Goal: Task Accomplishment & Management: Complete application form

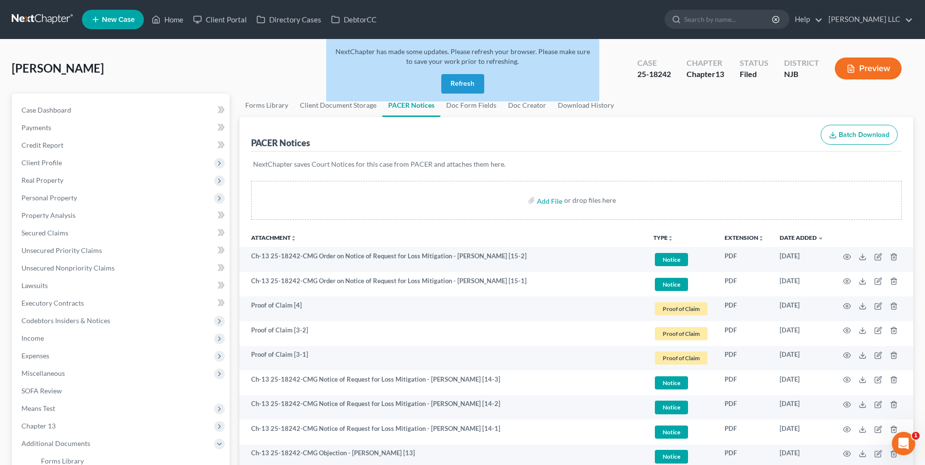
click at [465, 86] on button "Refresh" at bounding box center [462, 84] width 43 height 20
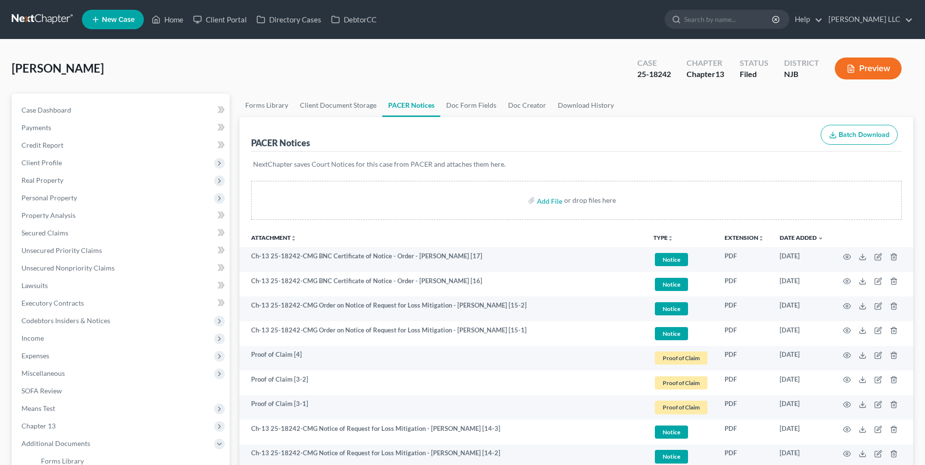
click at [41, 17] on link at bounding box center [43, 20] width 62 height 18
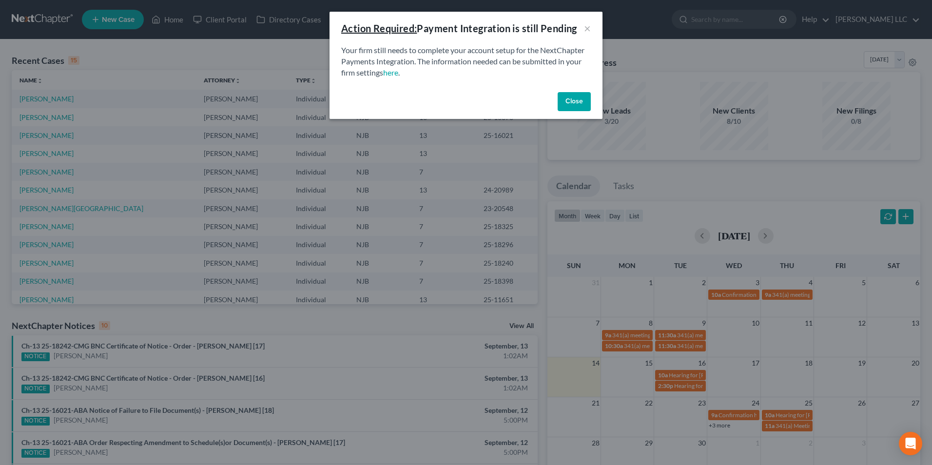
click at [579, 103] on button "Close" at bounding box center [574, 102] width 33 height 20
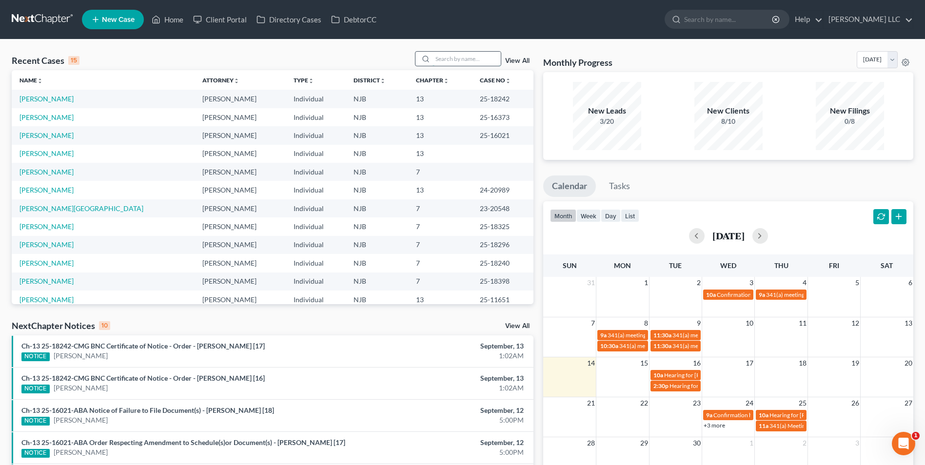
click at [451, 57] on input "search" at bounding box center [467, 59] width 68 height 14
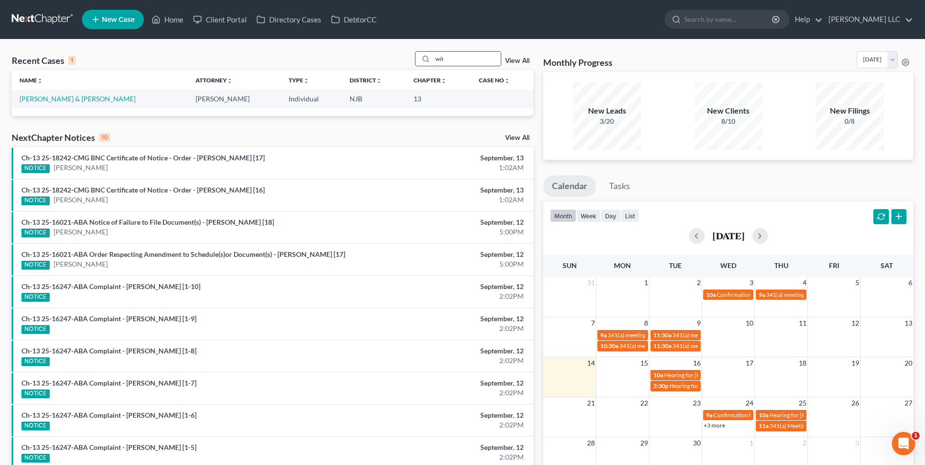
type input "wit"
click at [79, 100] on link "[PERSON_NAME] & [PERSON_NAME]" at bounding box center [78, 99] width 116 height 8
select select "1"
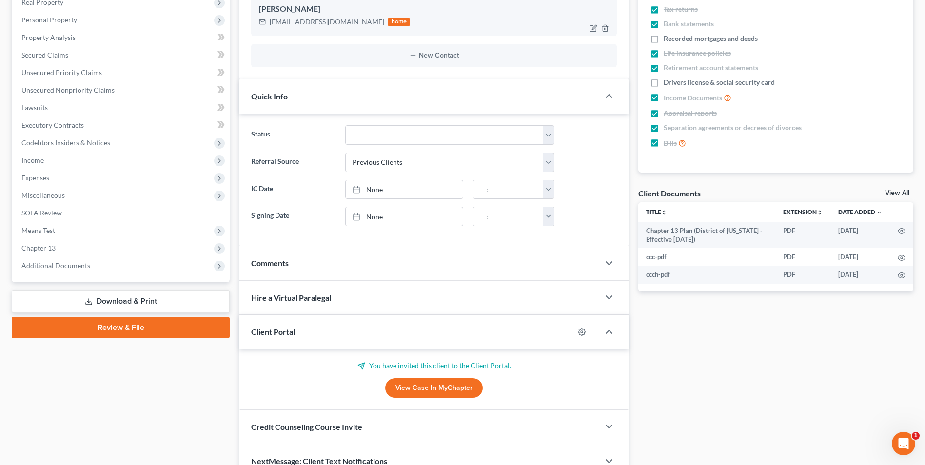
scroll to position [228, 0]
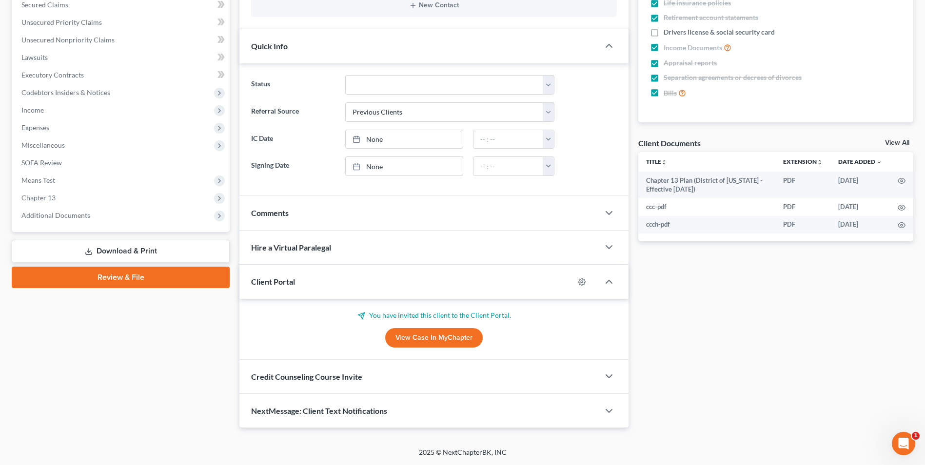
click at [895, 144] on link "View All" at bounding box center [897, 142] width 24 height 7
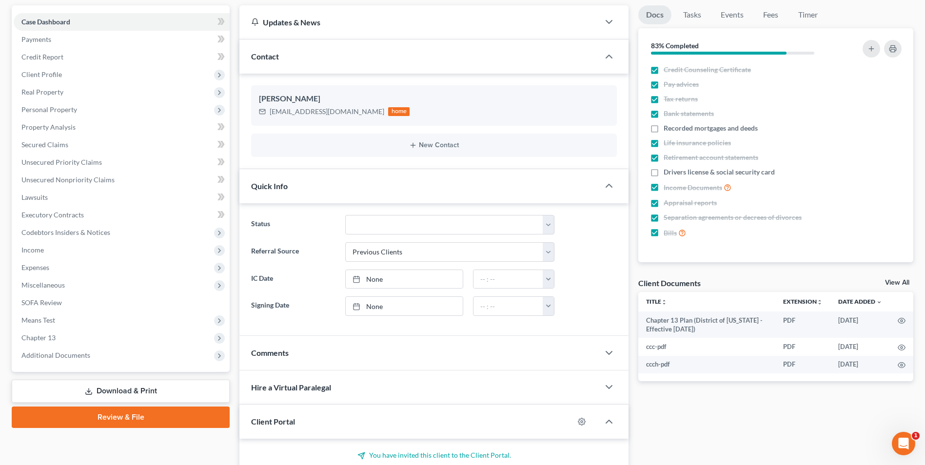
select select "9"
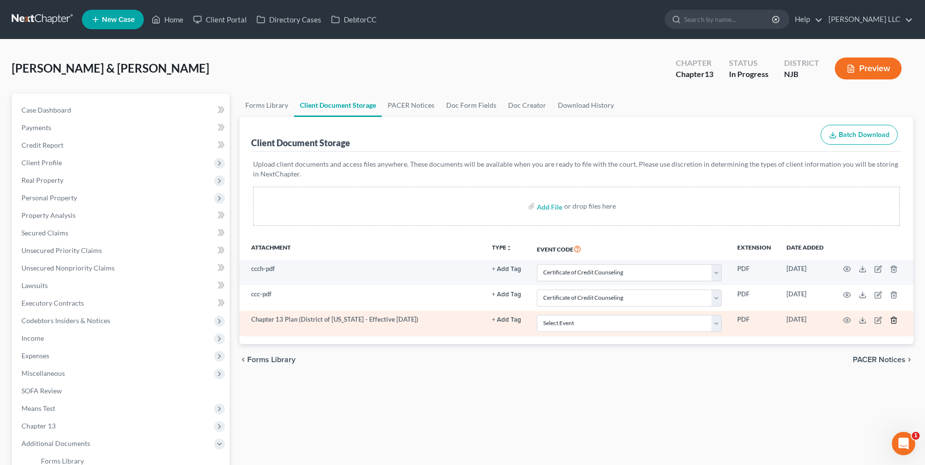
click at [894, 321] on line "button" at bounding box center [894, 321] width 0 height 2
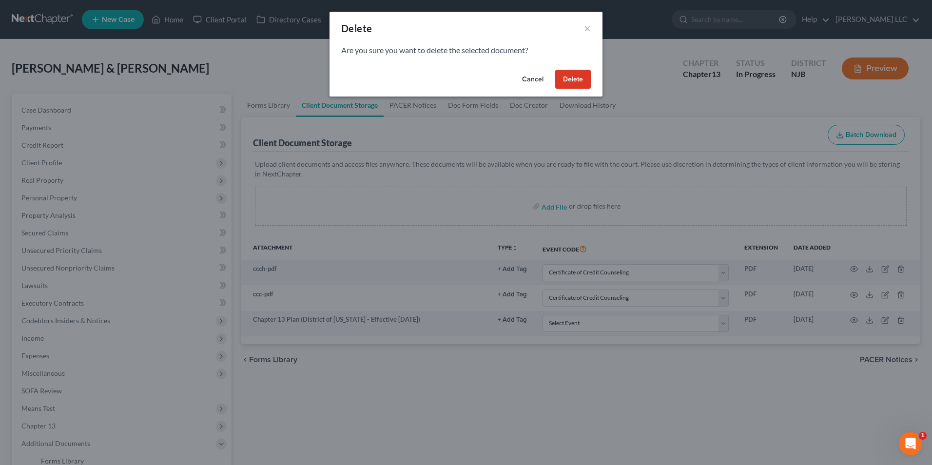
click at [575, 81] on button "Delete" at bounding box center [573, 80] width 36 height 20
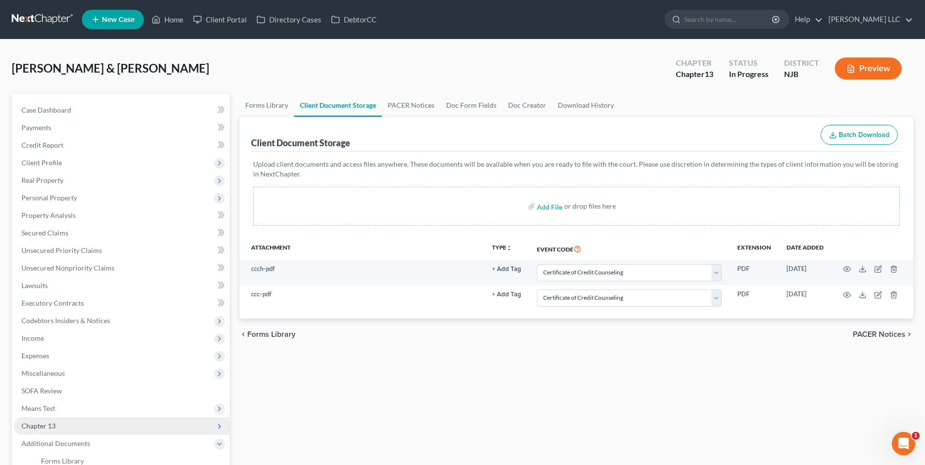
click at [70, 425] on span "Chapter 13" at bounding box center [122, 426] width 216 height 18
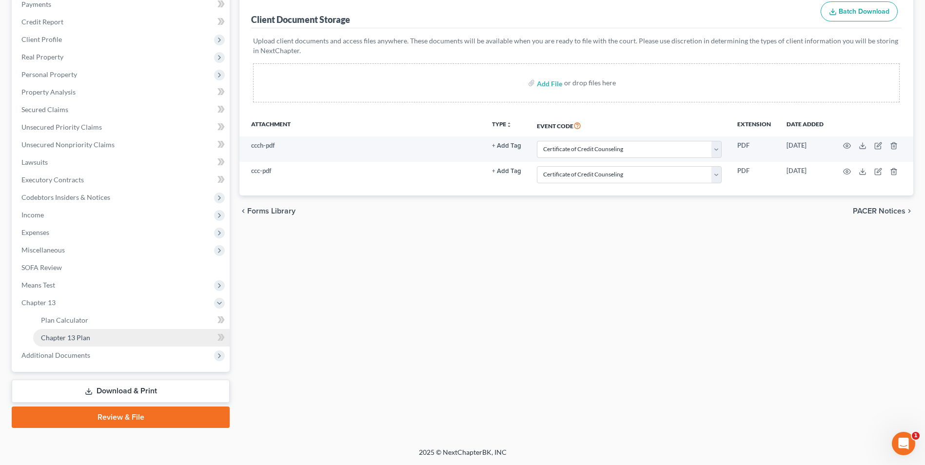
click at [81, 335] on span "Chapter 13 Plan" at bounding box center [65, 338] width 49 height 8
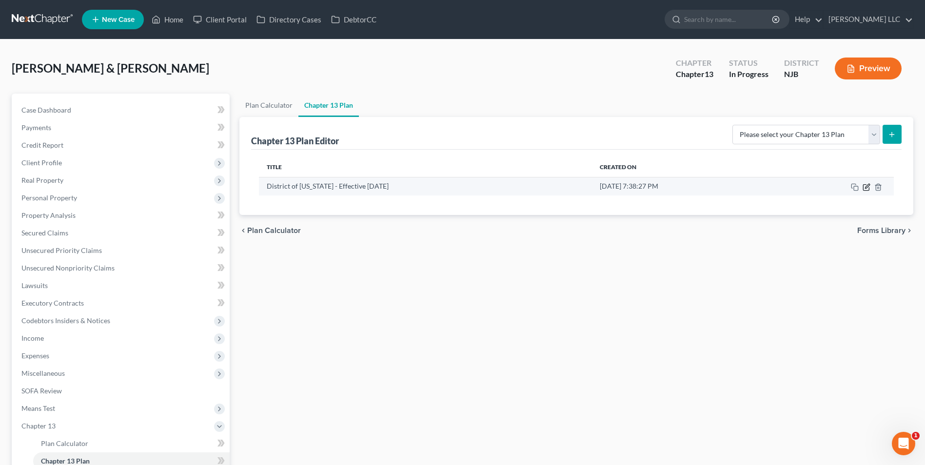
click at [866, 189] on icon "button" at bounding box center [867, 187] width 8 height 8
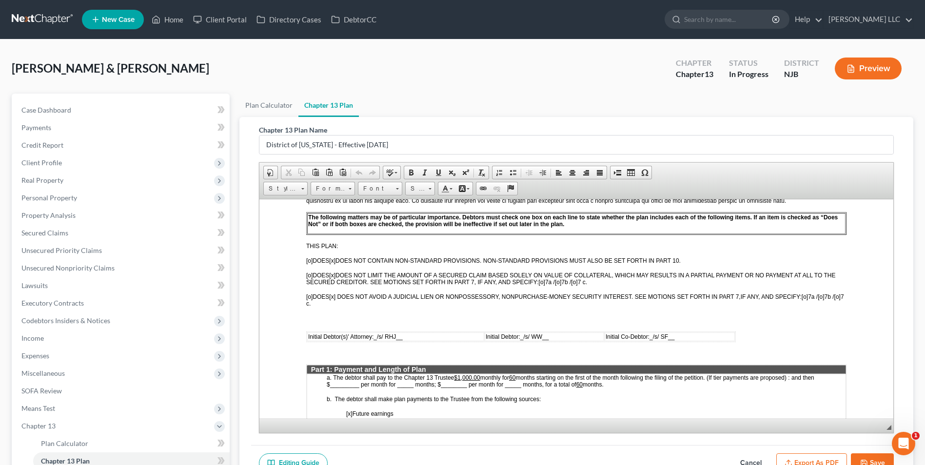
scroll to position [98, 0]
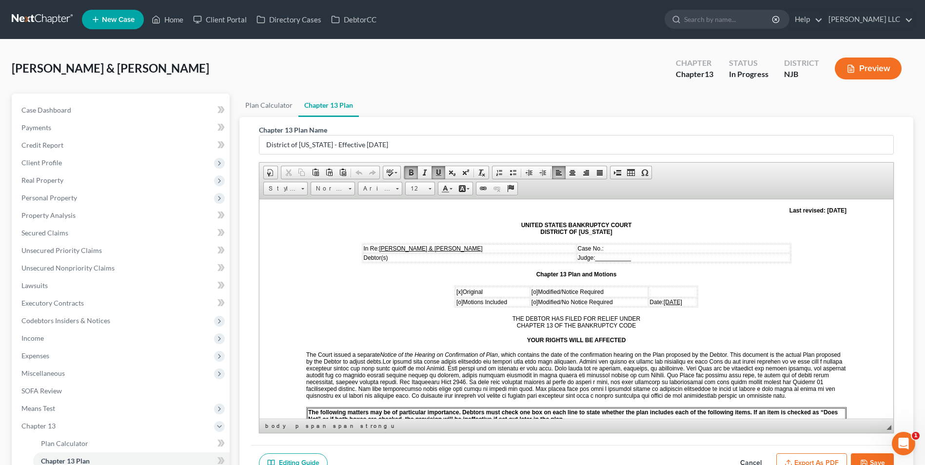
click at [664, 301] on span "08/11/2025" at bounding box center [673, 301] width 19 height 7
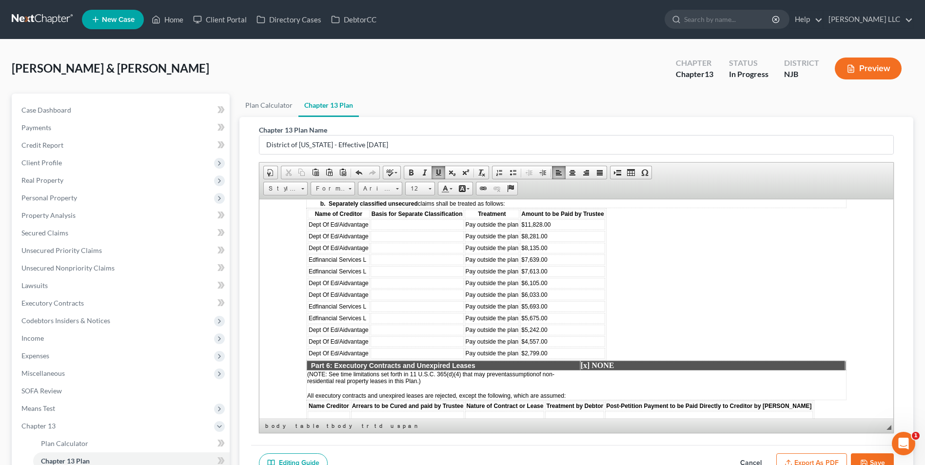
scroll to position [1744, 0]
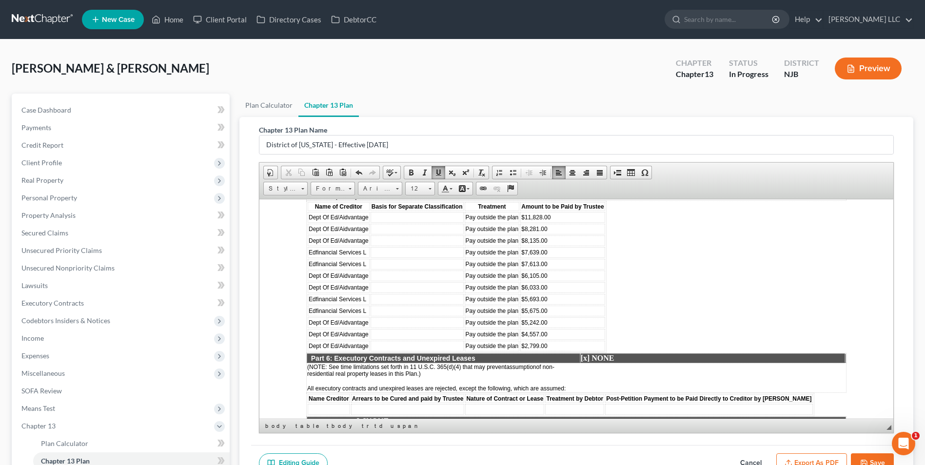
drag, startPoint x: 887, startPoint y: 226, endPoint x: 1153, endPoint y: 535, distance: 407.7
drag, startPoint x: 553, startPoint y: 230, endPoint x: 524, endPoint y: 228, distance: 28.8
click at [524, 222] on td "$11,828.00" at bounding box center [562, 217] width 84 height 11
copy span "$0.00"
click at [549, 234] on td "$8,281.00" at bounding box center [562, 228] width 84 height 11
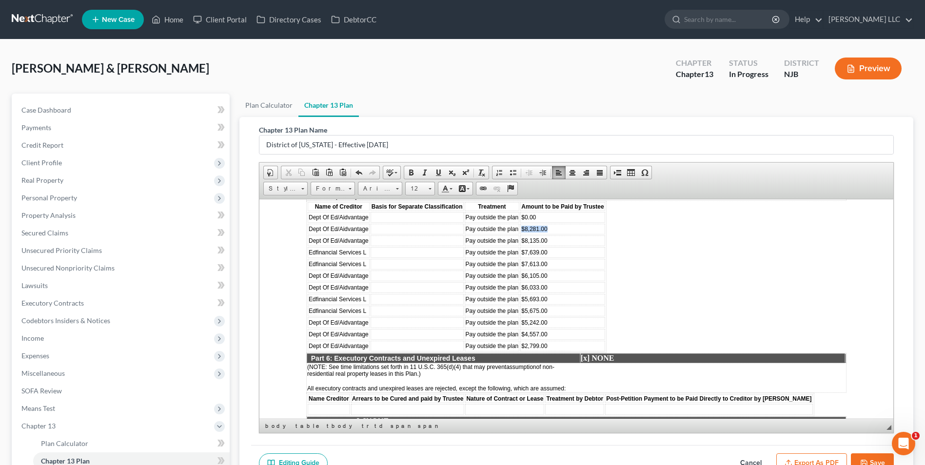
drag, startPoint x: 550, startPoint y: 243, endPoint x: 522, endPoint y: 242, distance: 28.3
click at [522, 234] on td "$8,281.00" at bounding box center [562, 228] width 84 height 11
drag, startPoint x: 548, startPoint y: 256, endPoint x: 522, endPoint y: 252, distance: 26.2
click at [522, 246] on td "$8,135.00" at bounding box center [562, 240] width 84 height 11
drag, startPoint x: 549, startPoint y: 265, endPoint x: 522, endPoint y: 265, distance: 26.3
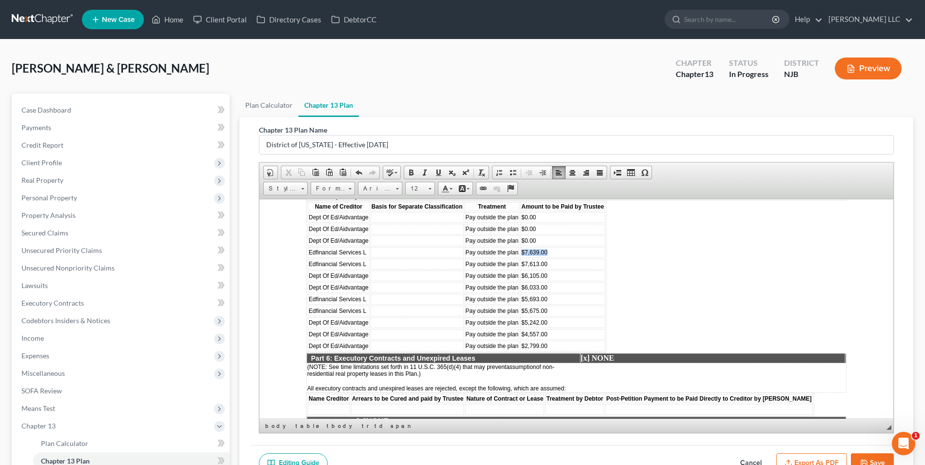
click at [522, 257] on td "$7,639.00" at bounding box center [562, 252] width 84 height 11
drag, startPoint x: 546, startPoint y: 277, endPoint x: 521, endPoint y: 275, distance: 25.4
click at [521, 267] on span "$7,613.00" at bounding box center [534, 263] width 26 height 7
drag, startPoint x: 549, startPoint y: 290, endPoint x: 522, endPoint y: 287, distance: 27.0
click at [522, 281] on td "$6,105.00" at bounding box center [562, 275] width 84 height 11
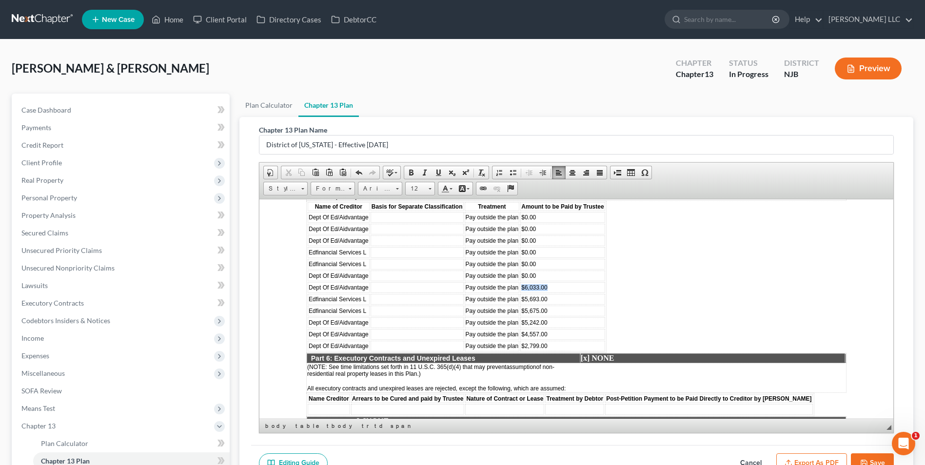
drag, startPoint x: 546, startPoint y: 301, endPoint x: 522, endPoint y: 297, distance: 24.6
click at [522, 291] on span "$6,033.00" at bounding box center [534, 287] width 26 height 7
drag, startPoint x: 547, startPoint y: 313, endPoint x: 522, endPoint y: 310, distance: 25.0
click at [522, 302] on span "$5,693.00" at bounding box center [534, 298] width 26 height 7
drag, startPoint x: 549, startPoint y: 324, endPoint x: 522, endPoint y: 322, distance: 26.4
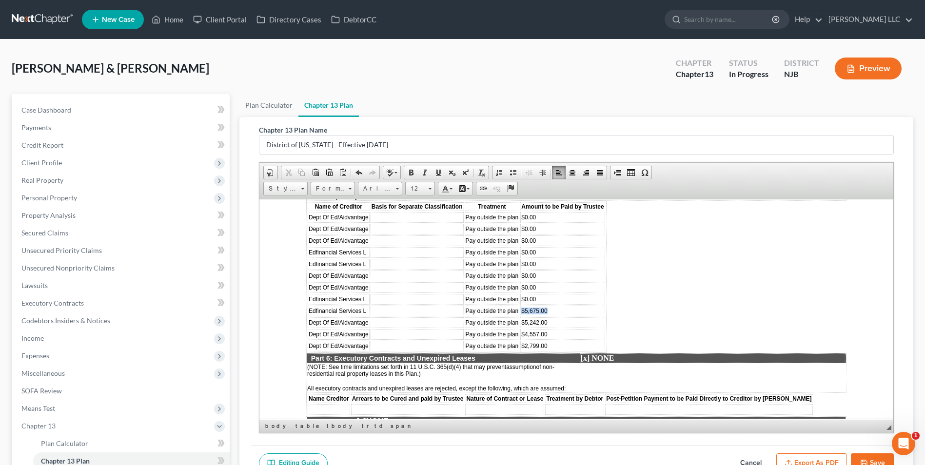
click at [522, 316] on td "$5,675.00" at bounding box center [562, 310] width 84 height 11
drag, startPoint x: 548, startPoint y: 332, endPoint x: 521, endPoint y: 332, distance: 26.8
click at [521, 328] on td "$5,242.00" at bounding box center [562, 322] width 84 height 11
drag, startPoint x: 551, startPoint y: 346, endPoint x: 522, endPoint y: 346, distance: 28.3
click at [522, 339] on td "$4,557.00" at bounding box center [562, 334] width 84 height 11
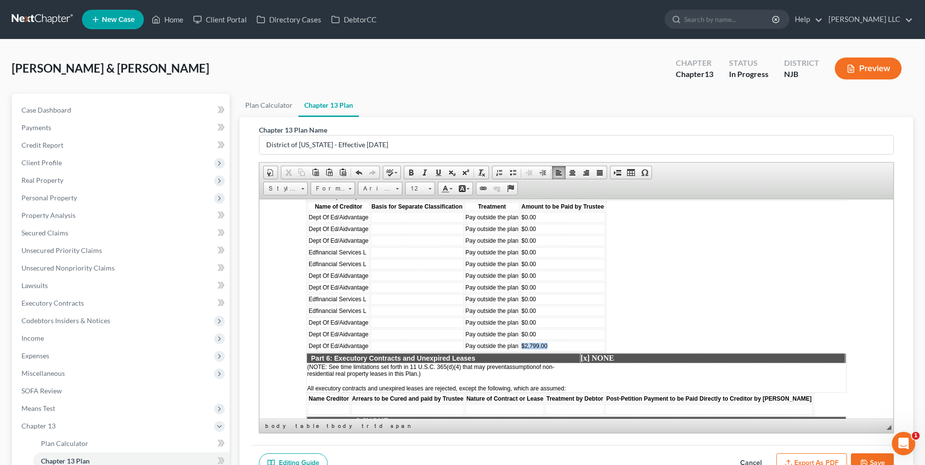
drag, startPoint x: 548, startPoint y: 358, endPoint x: 519, endPoint y: 357, distance: 28.8
click at [519, 353] on table "Name of Creditor Basis for Separate Classification Treatment Amount to be Paid …" at bounding box center [456, 276] width 300 height 152
click at [565, 351] on td "$2,799.00" at bounding box center [562, 345] width 84 height 11
drag, startPoint x: 553, startPoint y: 358, endPoint x: 524, endPoint y: 355, distance: 28.9
click at [524, 351] on td "$2,799.00" at bounding box center [562, 345] width 84 height 11
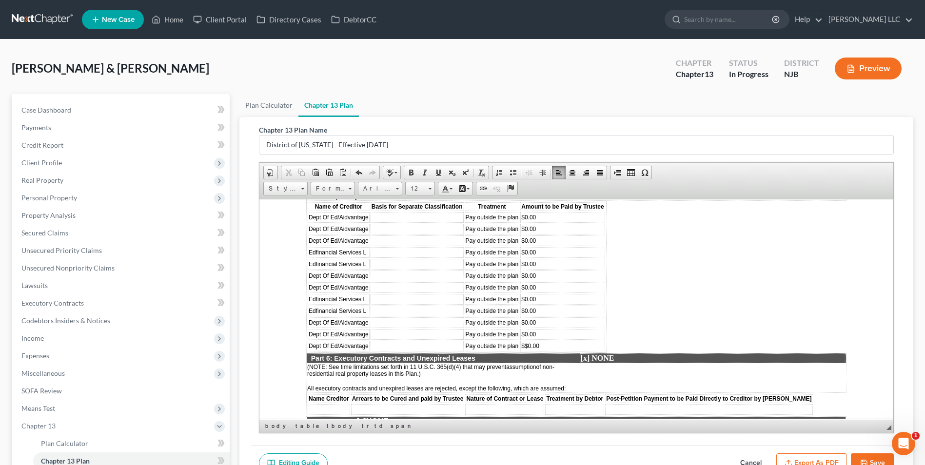
click at [525, 349] on span "$0.00" at bounding box center [532, 345] width 15 height 7
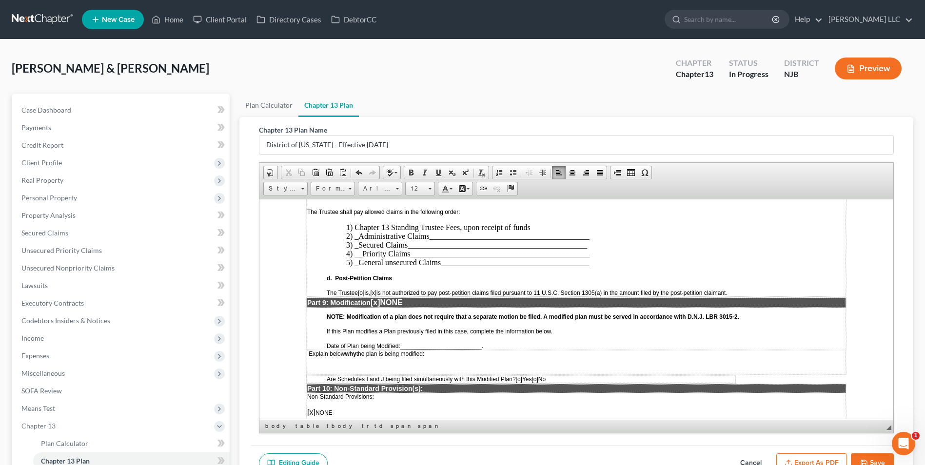
scroll to position [2671, 0]
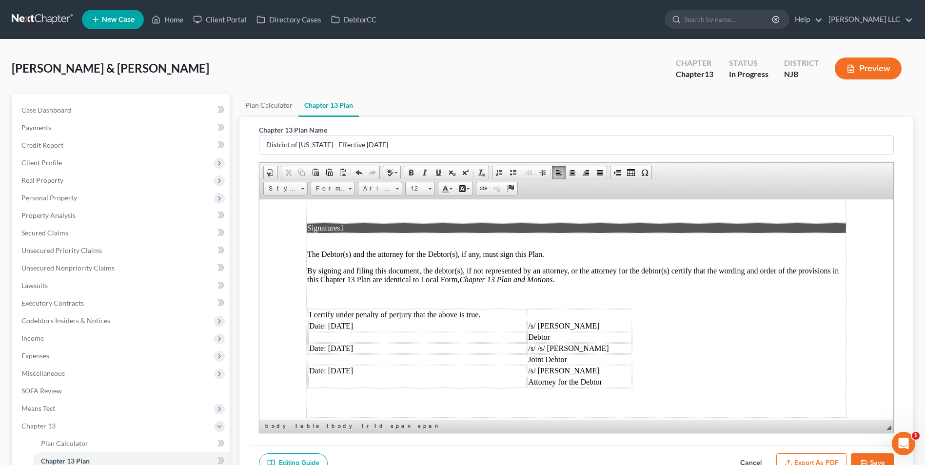
click at [330, 331] on td "Date: 08/11/2025" at bounding box center [417, 325] width 218 height 11
click at [334, 354] on td "Date: 08/11/2025" at bounding box center [417, 348] width 218 height 11
click at [332, 376] on td "Date: 08/11/2025" at bounding box center [417, 370] width 218 height 11
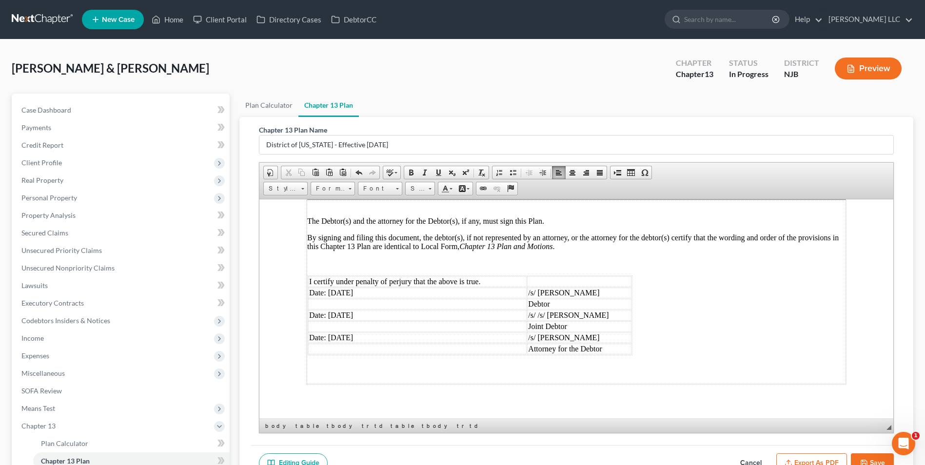
scroll to position [2737, 0]
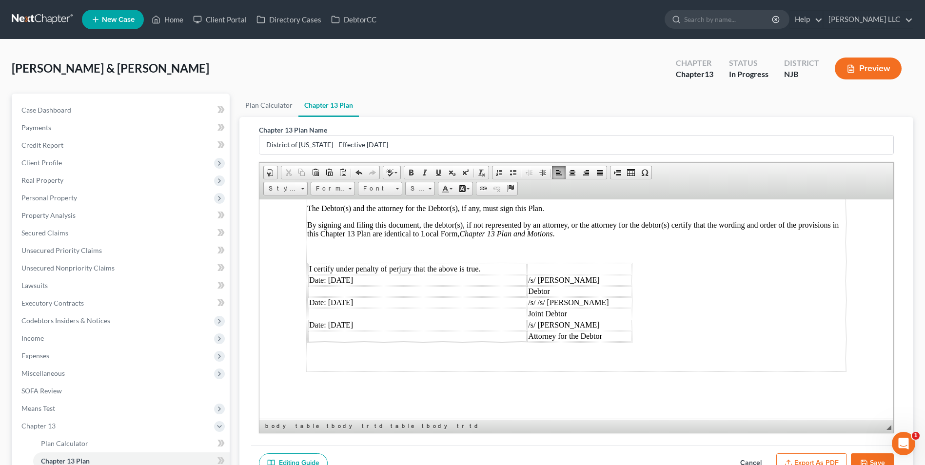
click at [867, 459] on icon "button" at bounding box center [864, 463] width 8 height 8
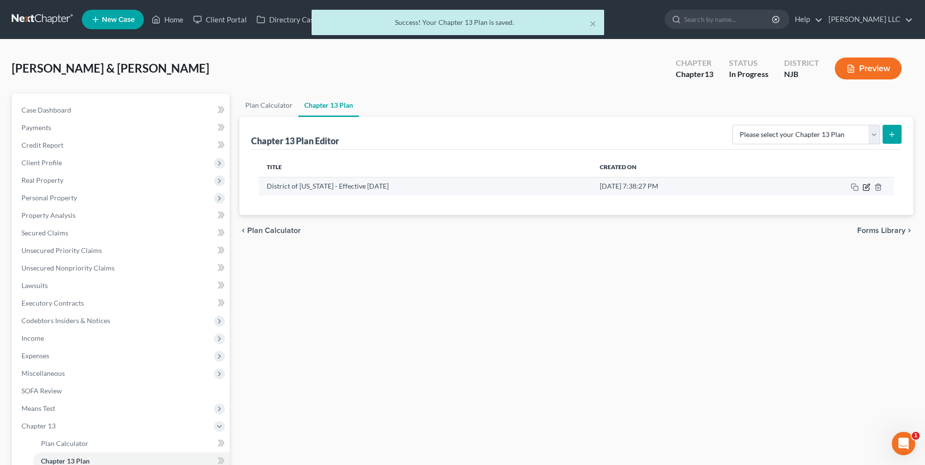
click at [868, 186] on icon "button" at bounding box center [867, 186] width 4 height 4
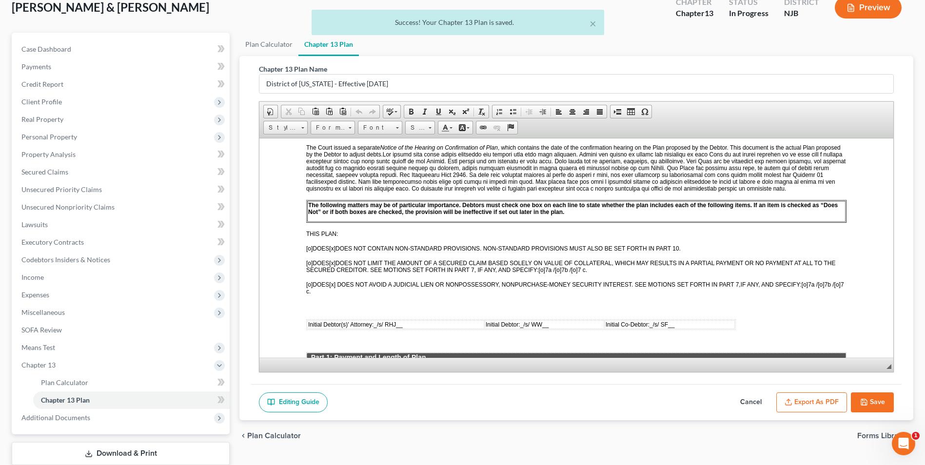
scroll to position [123, 0]
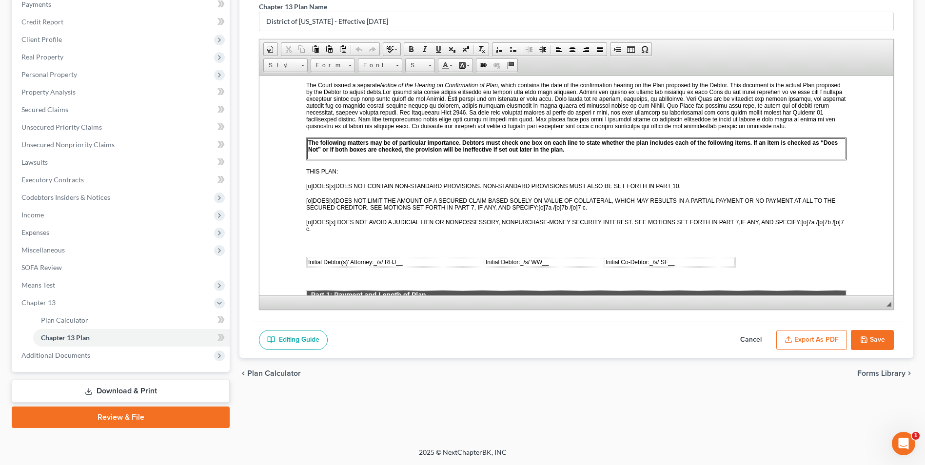
click at [801, 340] on button "Export as PDF" at bounding box center [811, 340] width 71 height 20
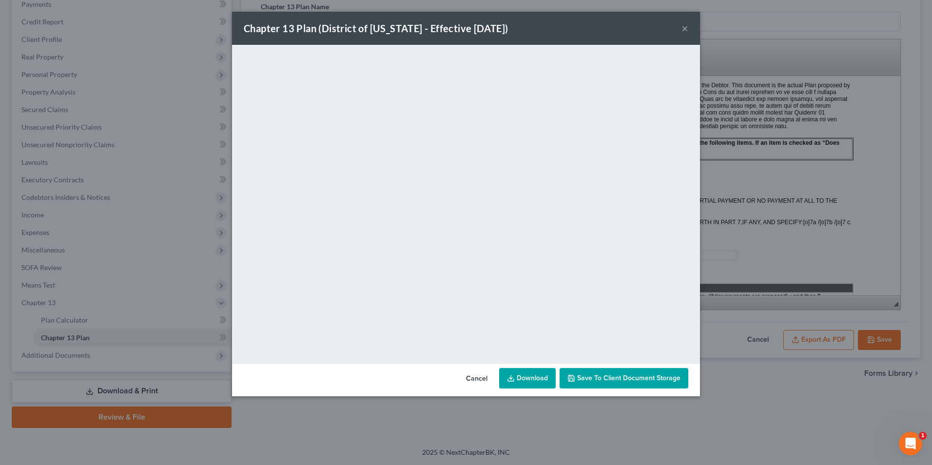
click at [614, 380] on span "Save to Client Document Storage" at bounding box center [628, 378] width 103 height 8
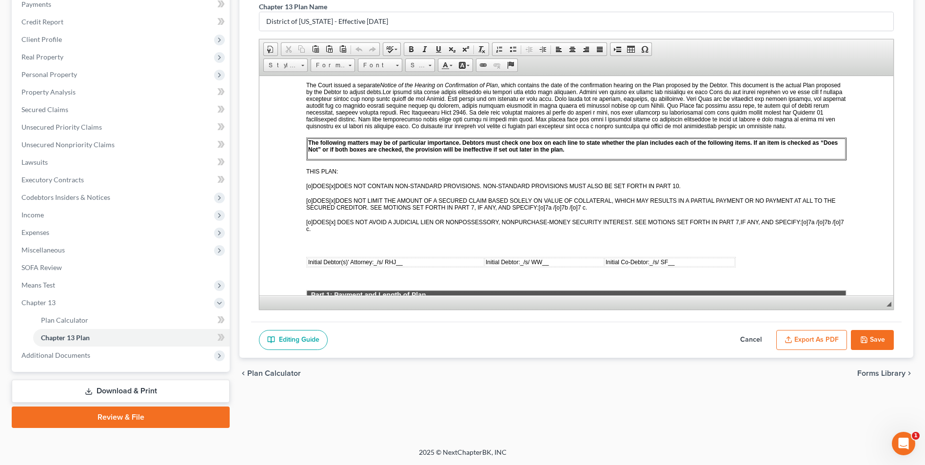
click at [117, 416] on link "Review & File" at bounding box center [121, 417] width 218 height 21
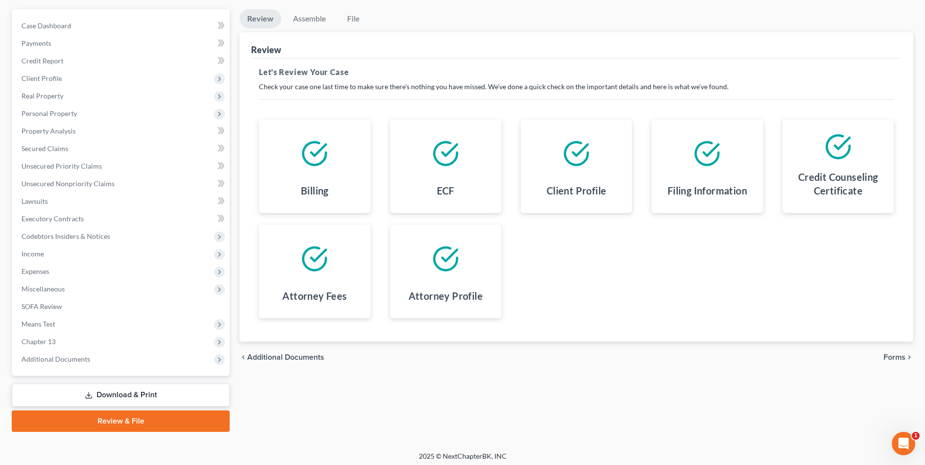
scroll to position [88, 0]
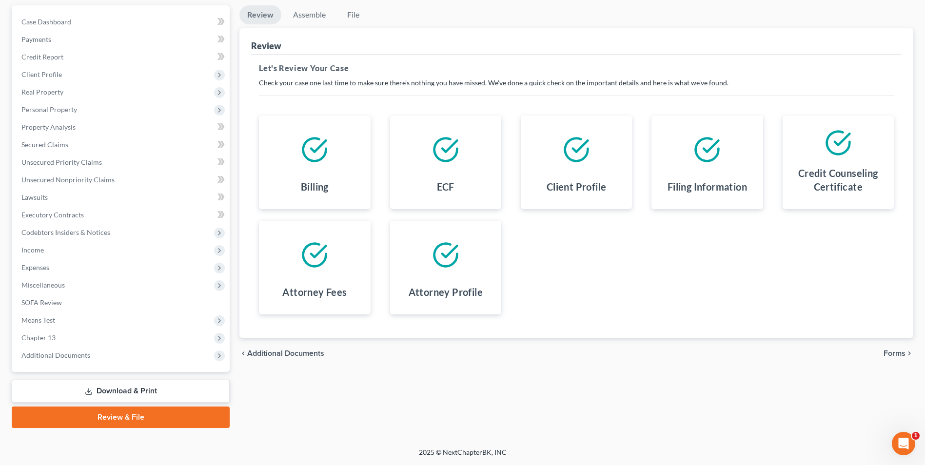
click at [902, 353] on span "Forms" at bounding box center [895, 354] width 22 height 8
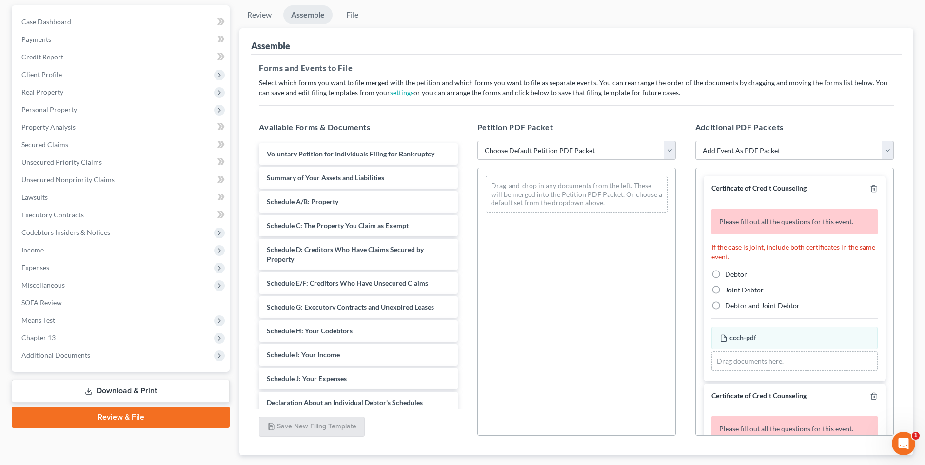
click at [540, 153] on select "Choose Default Petition PDF Packet Complete Bankruptcy Petition (all forms and …" at bounding box center [576, 151] width 198 height 20
select select "0"
click at [477, 141] on select "Choose Default Petition PDF Packet Complete Bankruptcy Petition (all forms and …" at bounding box center [576, 151] width 198 height 20
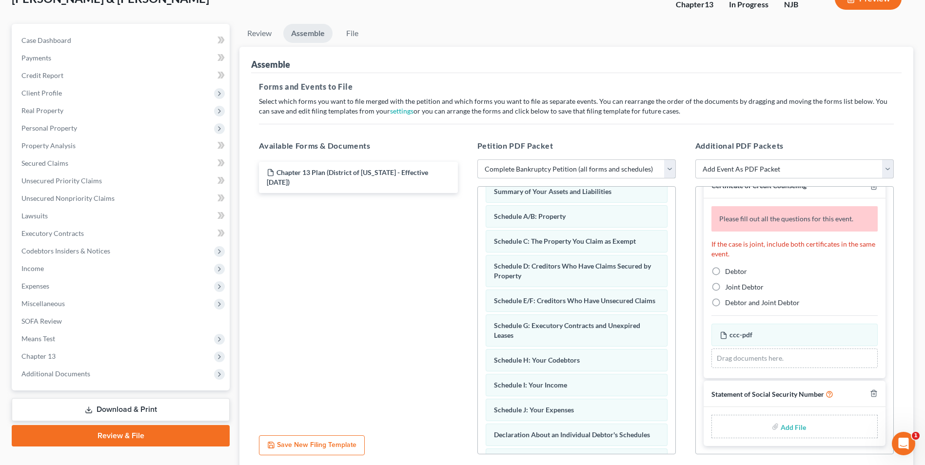
scroll to position [0, 0]
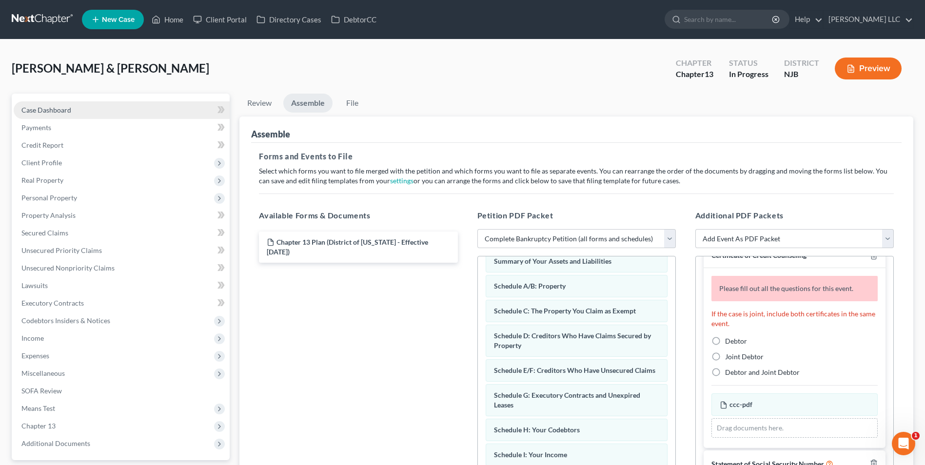
click at [50, 113] on span "Case Dashboard" at bounding box center [46, 110] width 50 height 8
select select "1"
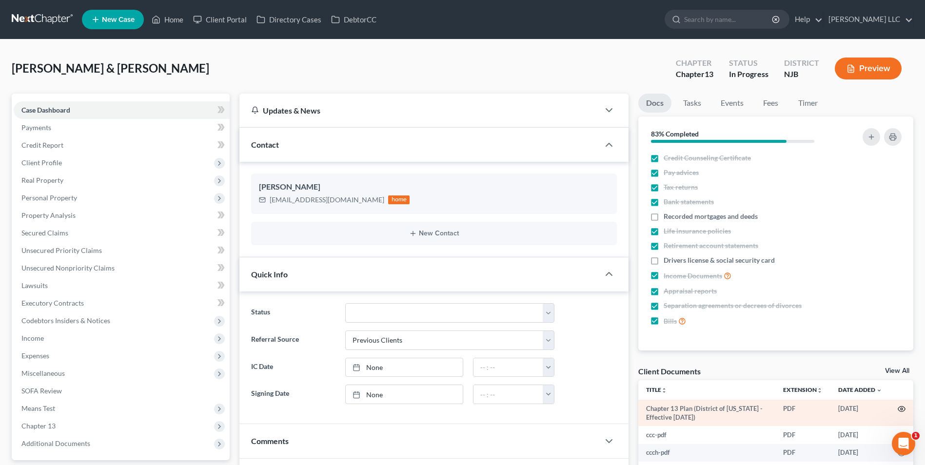
click at [901, 411] on icon "button" at bounding box center [902, 409] width 8 height 8
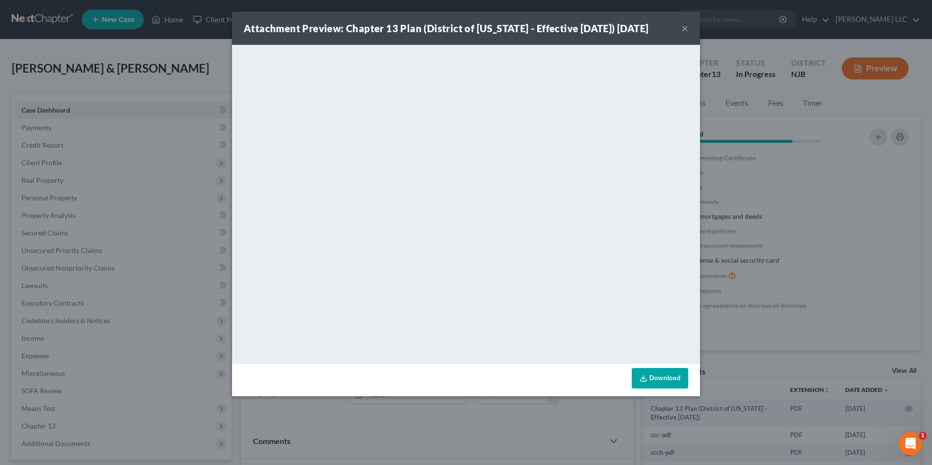
click at [683, 34] on button "×" at bounding box center [685, 28] width 7 height 12
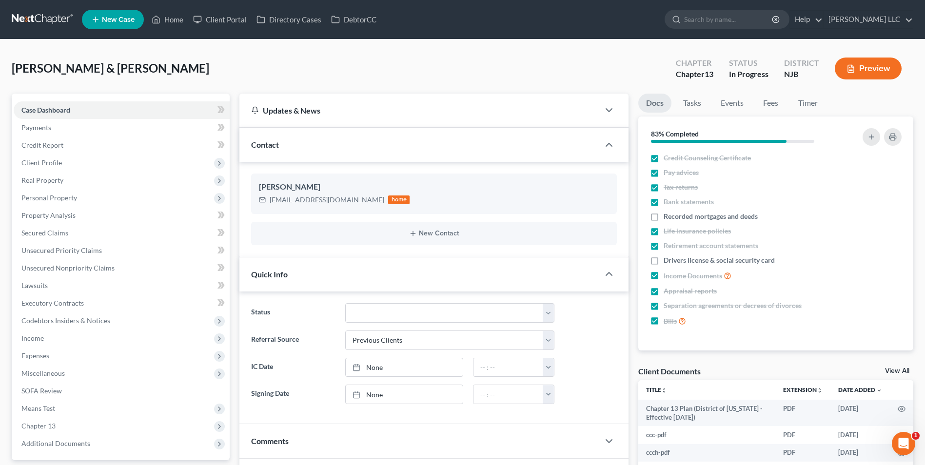
click at [899, 365] on div "Docs Tasks Events Fees Timer 83% Completed Nothing here yet! Credit Counseling …" at bounding box center [775, 375] width 285 height 563
click at [899, 373] on link "View All" at bounding box center [897, 371] width 24 height 7
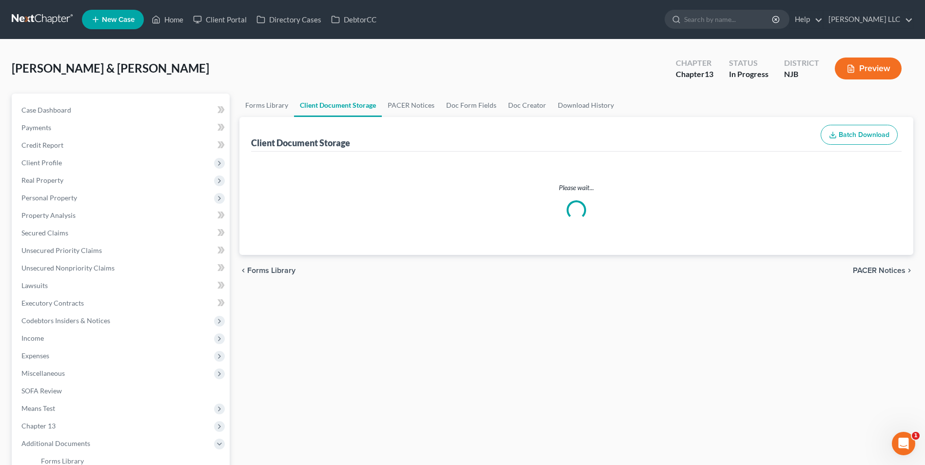
select select "9"
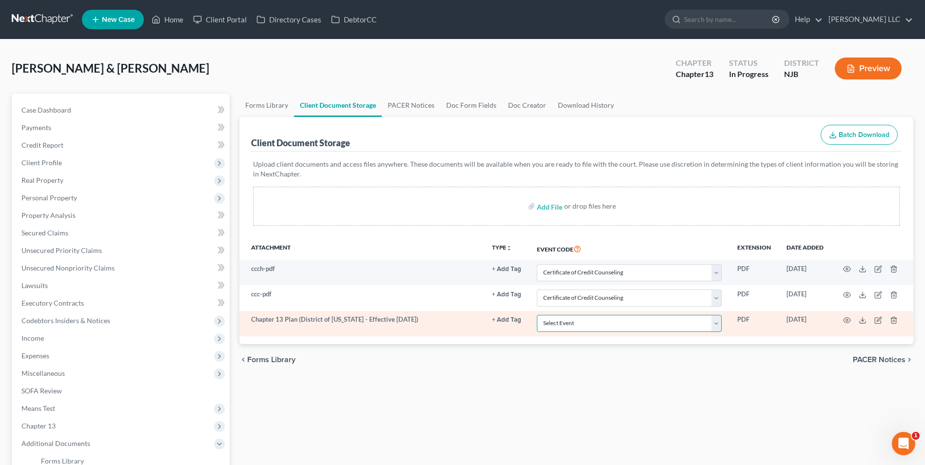
click at [717, 323] on select "Select Event 20 Largest Unsecured Creditors Amended Attorney Compensation State…" at bounding box center [629, 323] width 185 height 17
select select "19"
click at [537, 315] on select "Select Event 20 Largest Unsecured Creditors Amended Attorney Compensation State…" at bounding box center [629, 323] width 185 height 17
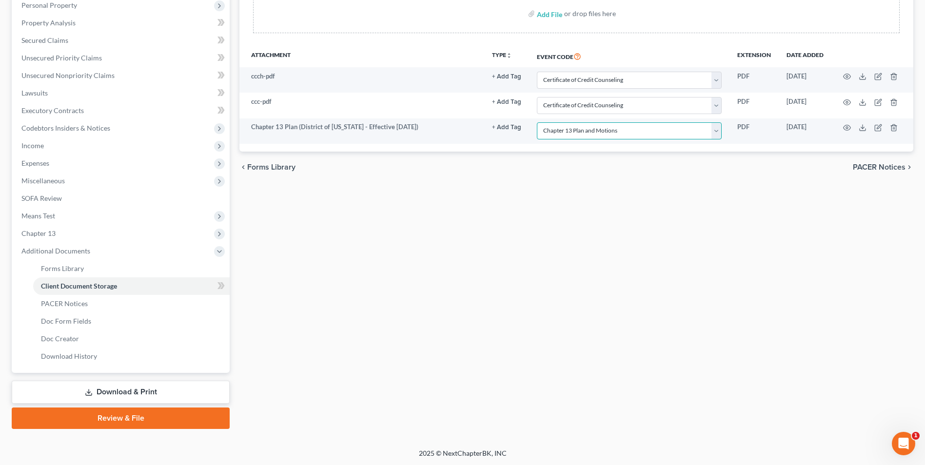
scroll to position [194, 0]
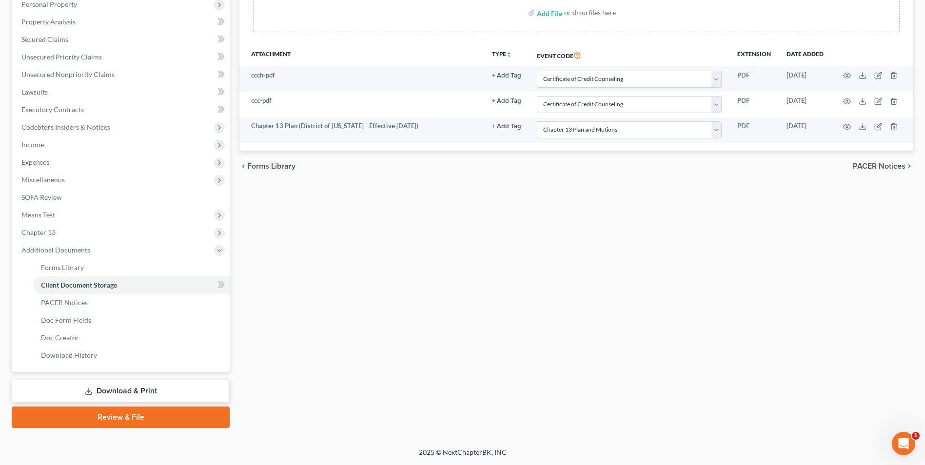
click at [131, 415] on link "Review & File" at bounding box center [121, 417] width 218 height 21
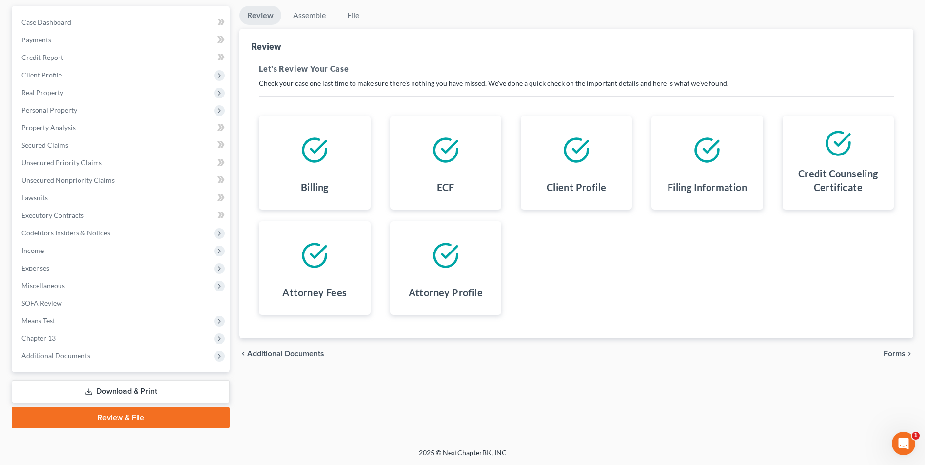
scroll to position [88, 0]
click at [902, 352] on span "Forms" at bounding box center [895, 354] width 22 height 8
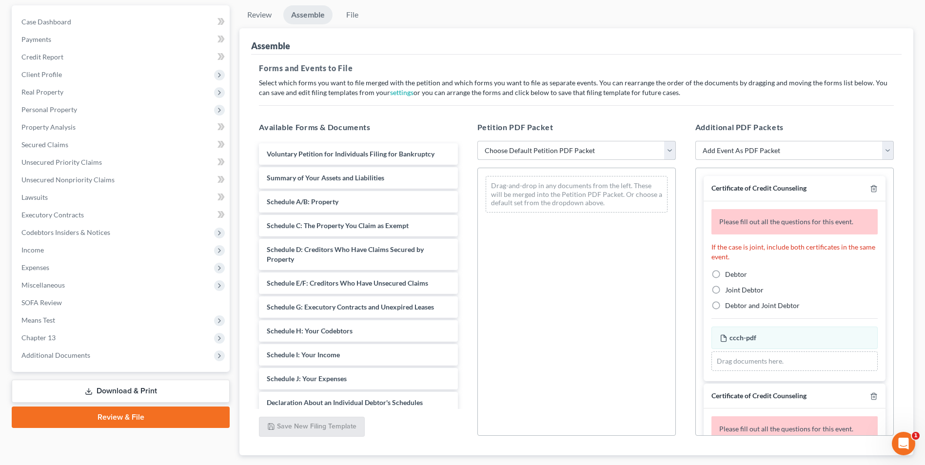
click at [567, 153] on select "Choose Default Petition PDF Packet Complete Bankruptcy Petition (all forms and …" at bounding box center [576, 151] width 198 height 20
select select "0"
click at [477, 141] on select "Choose Default Petition PDF Packet Complete Bankruptcy Petition (all forms and …" at bounding box center [576, 151] width 198 height 20
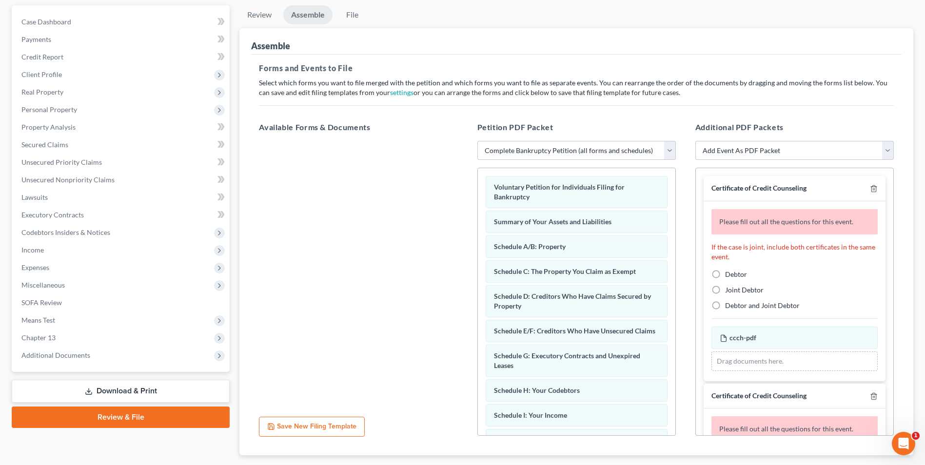
click at [725, 272] on label "Debtor" at bounding box center [736, 275] width 22 height 10
click at [729, 272] on input "Debtor" at bounding box center [732, 273] width 6 height 6
radio input "true"
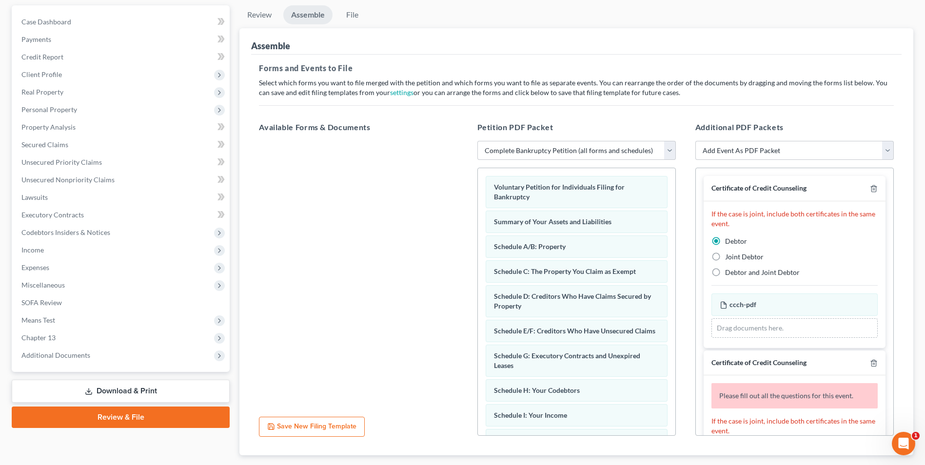
scroll to position [146, 0]
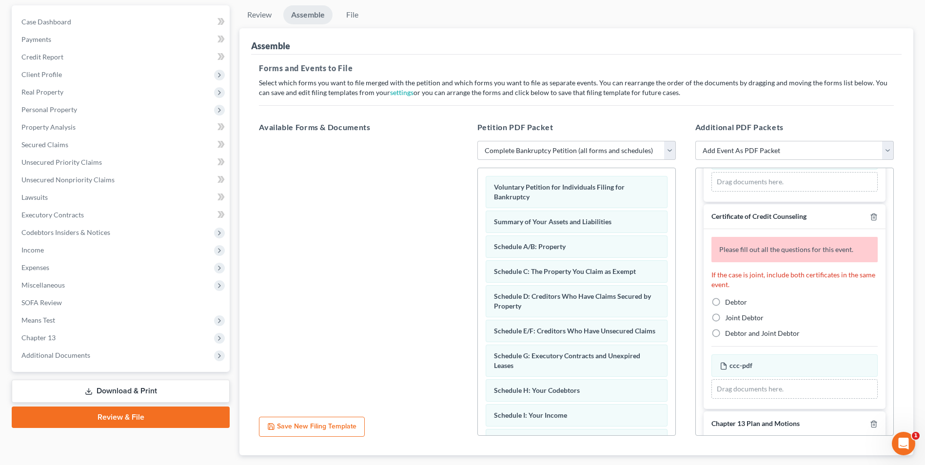
click at [725, 320] on label "Joint Debtor" at bounding box center [744, 318] width 39 height 10
click at [729, 319] on input "Joint Debtor" at bounding box center [732, 316] width 6 height 6
radio input "true"
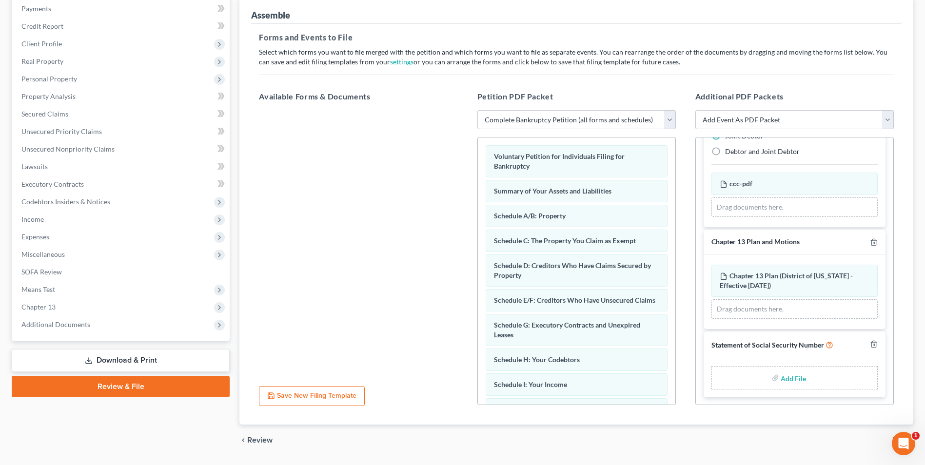
scroll to position [147, 0]
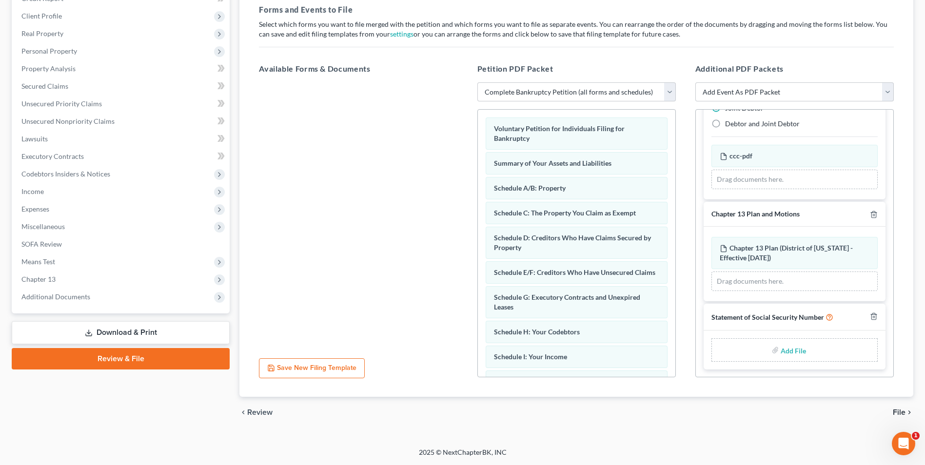
click at [897, 413] on span "File" at bounding box center [899, 413] width 13 height 8
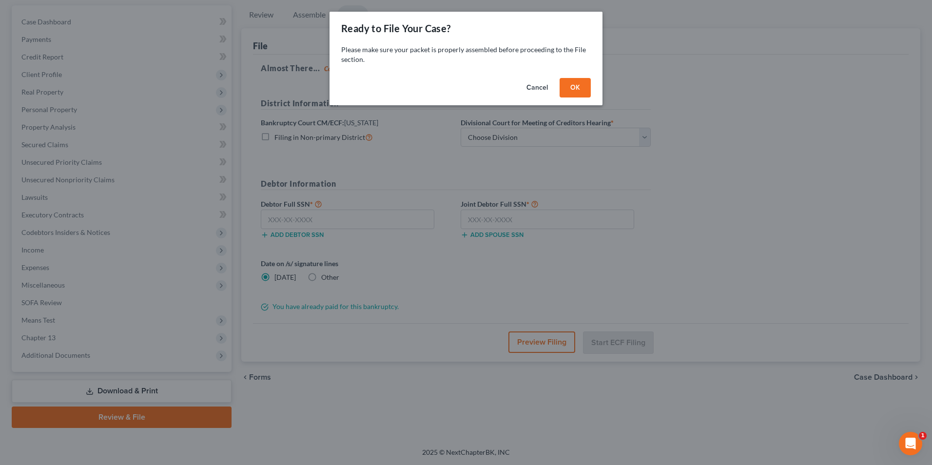
click at [569, 90] on button "OK" at bounding box center [575, 88] width 31 height 20
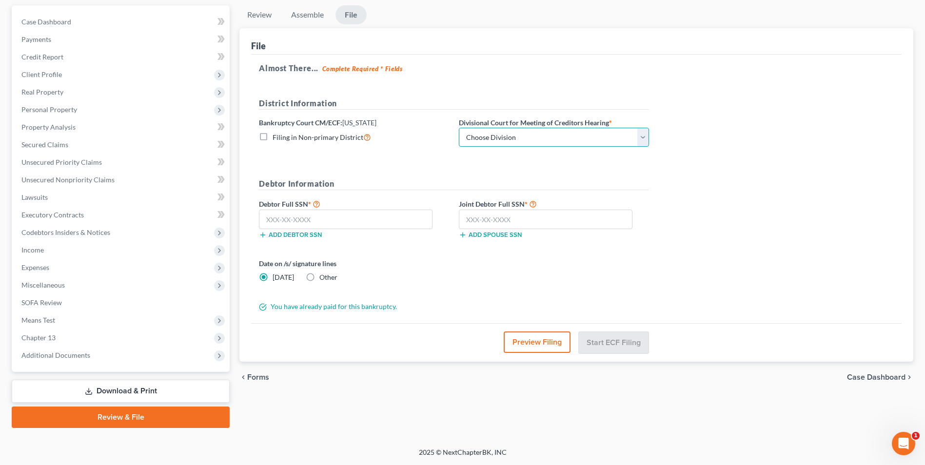
click at [508, 137] on select "Choose Division Camden Camden/Trenton Newark Trenton" at bounding box center [554, 138] width 190 height 20
click at [459, 128] on select "Choose Division Camden Camden/Trenton Newark Trenton" at bounding box center [554, 138] width 190 height 20
click at [503, 143] on select "Choose Division Camden Camden/Trenton Newark Trenton" at bounding box center [554, 138] width 190 height 20
select select "0"
click at [459, 128] on select "Choose Division Camden Camden/Trenton Newark Trenton" at bounding box center [554, 138] width 190 height 20
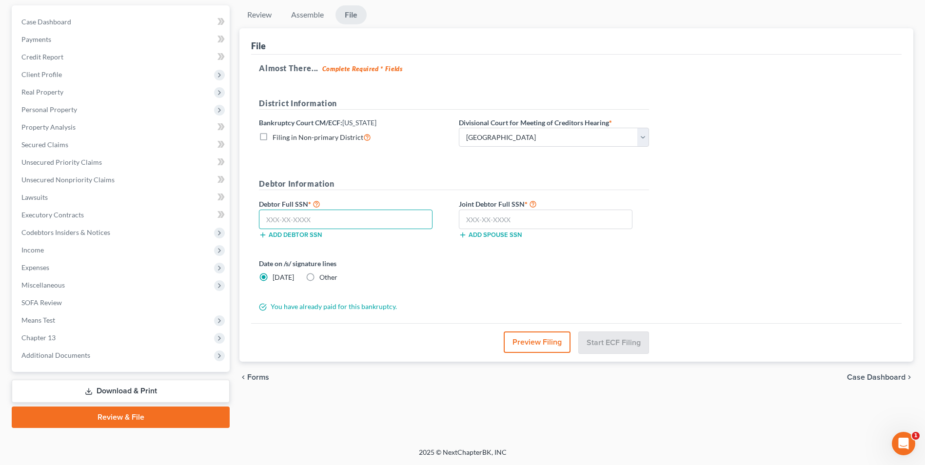
click at [324, 221] on input "text" at bounding box center [346, 220] width 174 height 20
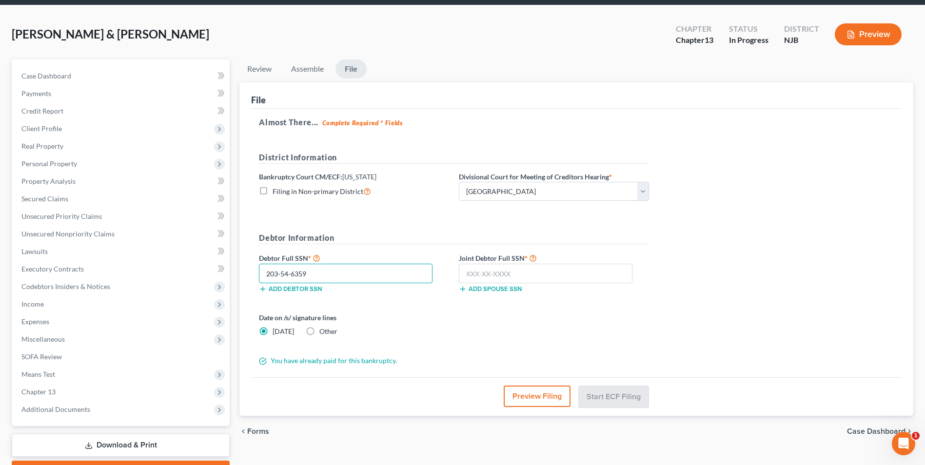
scroll to position [0, 0]
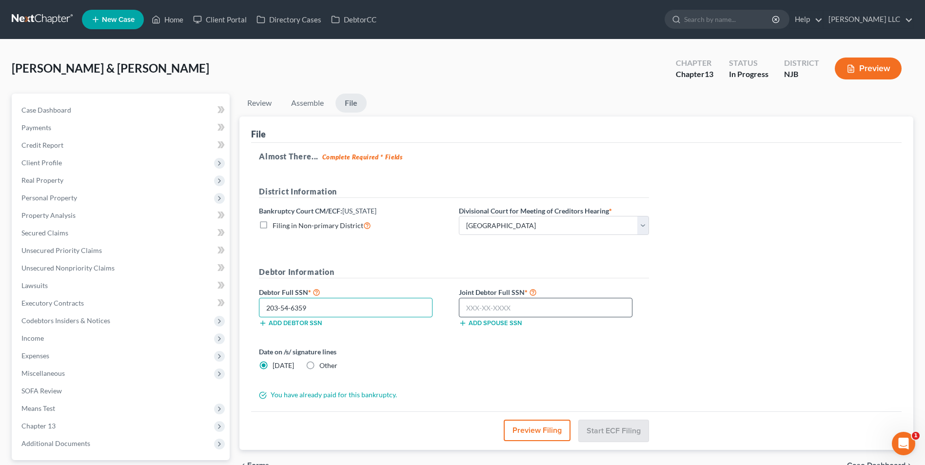
type input "203-54-6359"
click at [535, 307] on input "text" at bounding box center [546, 308] width 174 height 20
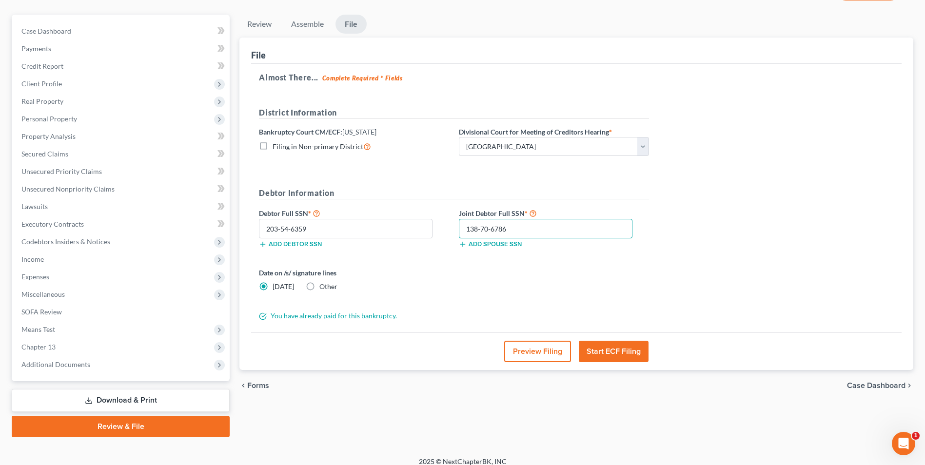
scroll to position [88, 0]
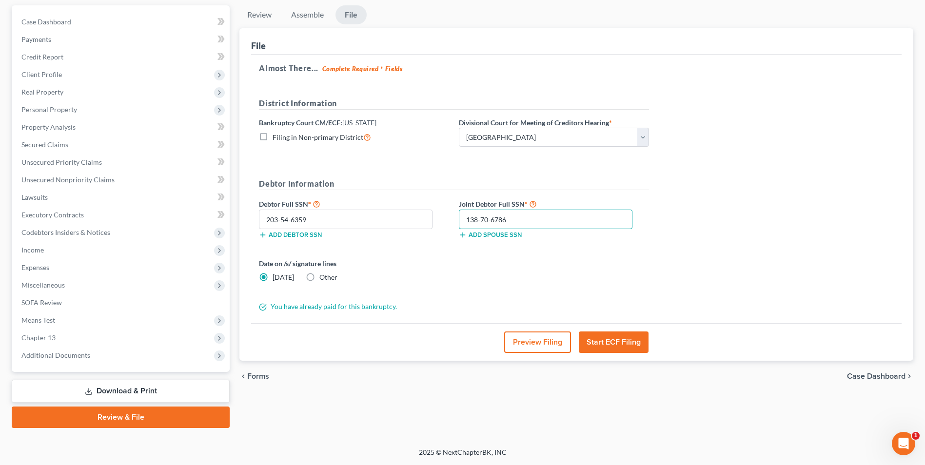
type input "138-70-6786"
click at [601, 344] on button "Start ECF Filing" at bounding box center [614, 342] width 70 height 21
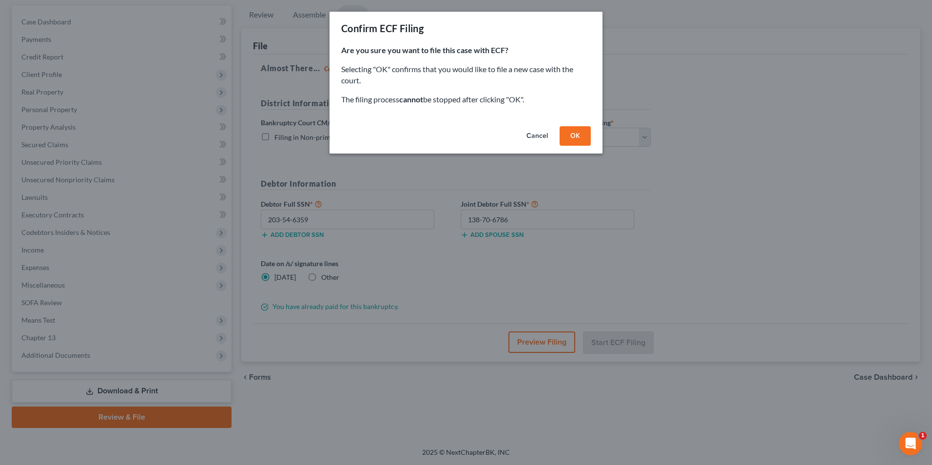
click at [569, 138] on button "OK" at bounding box center [575, 136] width 31 height 20
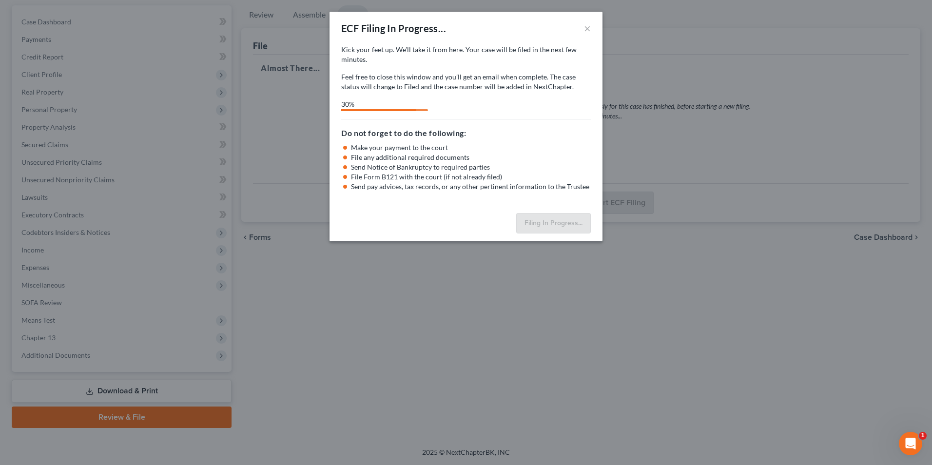
select select "1"
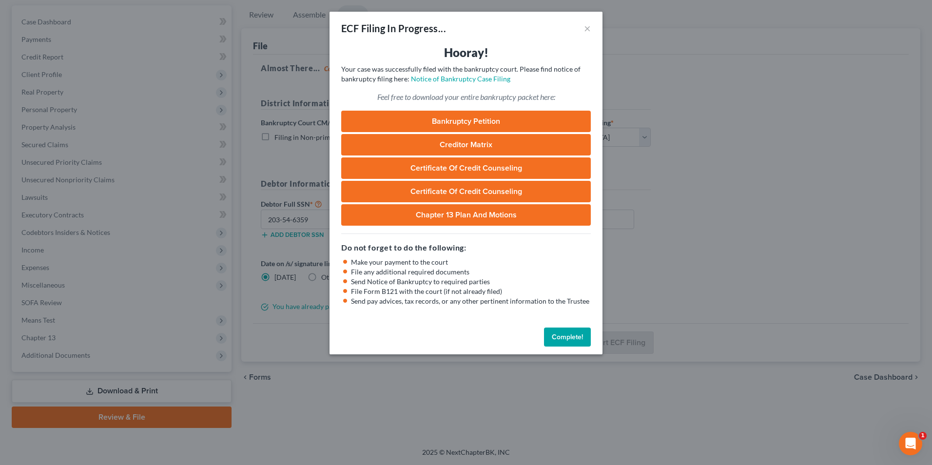
click at [422, 120] on link "Bankruptcy Petition" at bounding box center [466, 121] width 250 height 21
click at [443, 215] on link "Chapter 13 Plan and Motions" at bounding box center [466, 214] width 250 height 21
click at [588, 27] on button "×" at bounding box center [587, 28] width 7 height 12
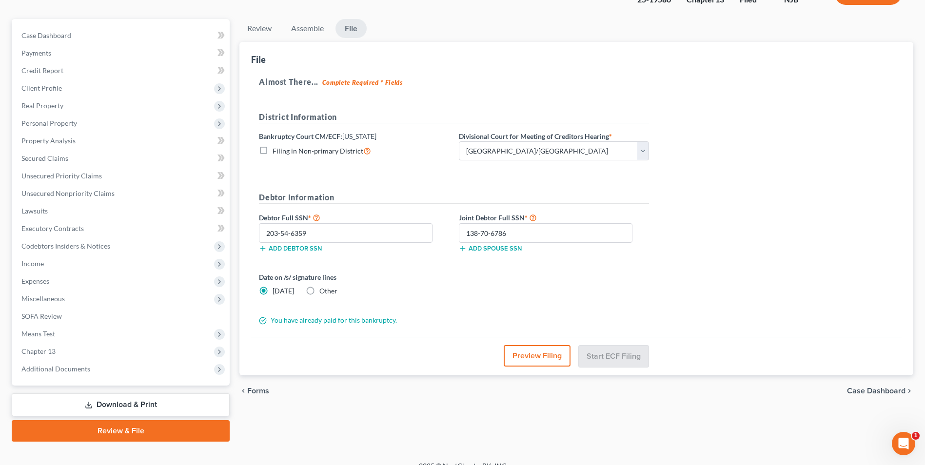
scroll to position [0, 0]
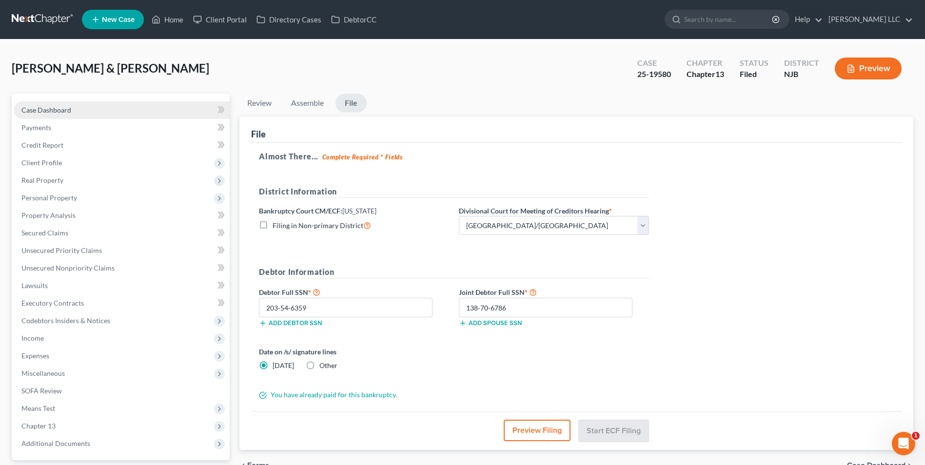
click at [49, 111] on span "Case Dashboard" at bounding box center [46, 110] width 50 height 8
select select "1"
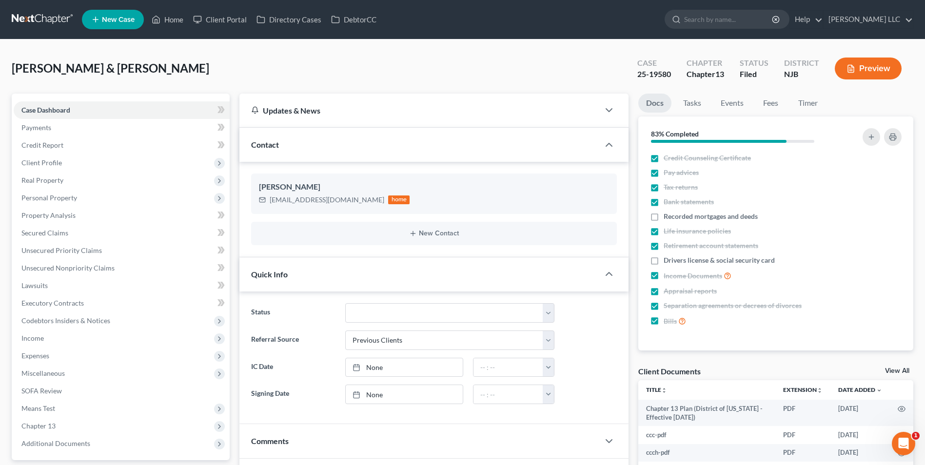
click at [19, 16] on link at bounding box center [43, 20] width 62 height 18
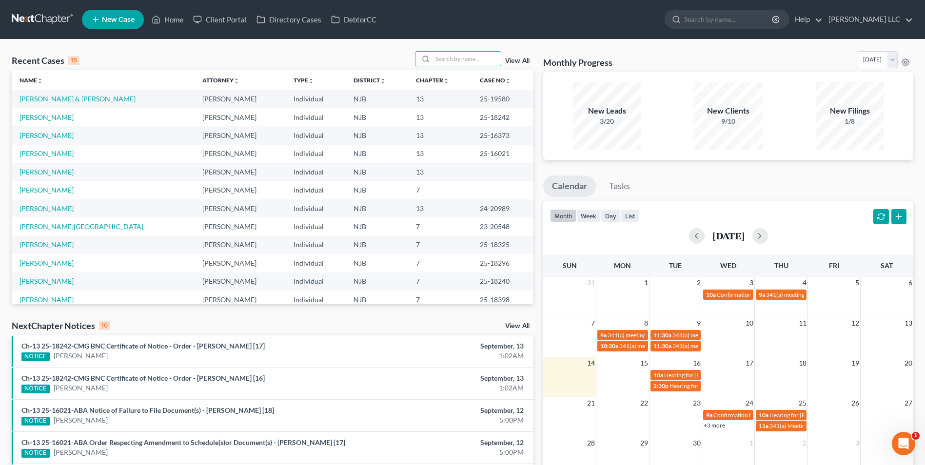
click at [458, 59] on input "search" at bounding box center [467, 59] width 68 height 14
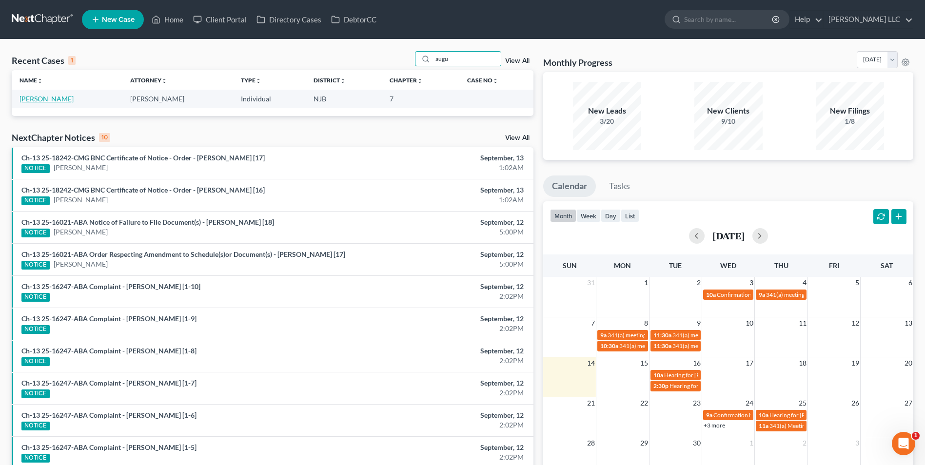
type input "augu"
click at [73, 100] on link "[PERSON_NAME]" at bounding box center [47, 99] width 54 height 8
select select "4"
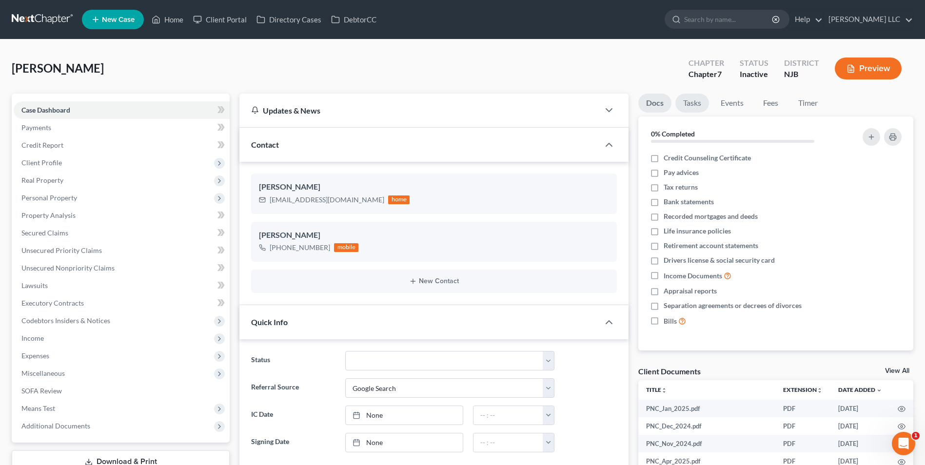
click at [689, 104] on link "Tasks" at bounding box center [692, 103] width 34 height 19
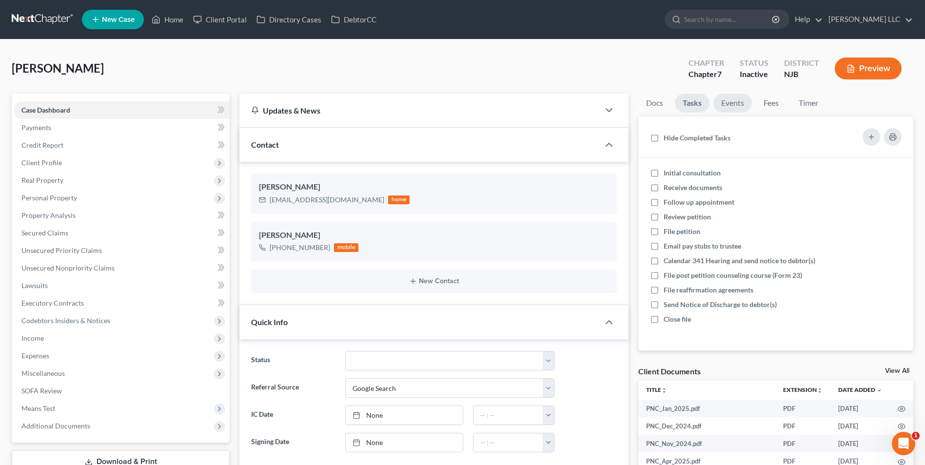
click at [733, 109] on link "Events" at bounding box center [732, 103] width 39 height 19
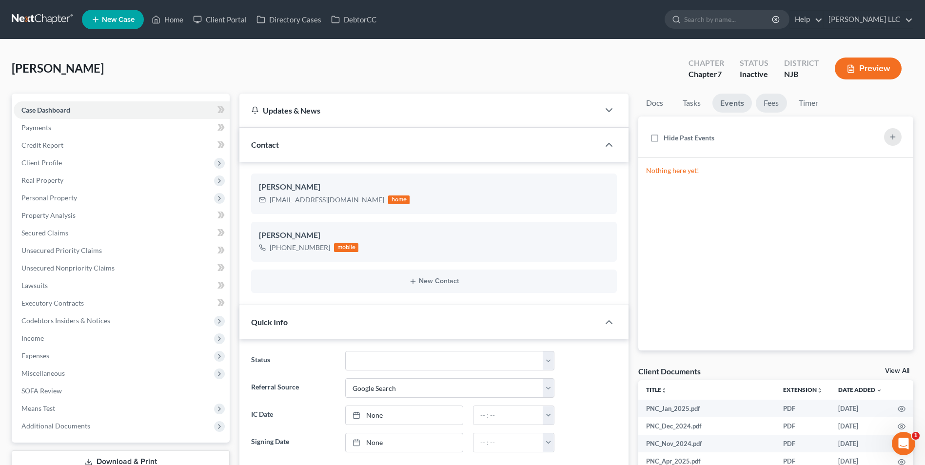
click at [767, 104] on link "Fees" at bounding box center [771, 103] width 31 height 19
